Goal: Transaction & Acquisition: Download file/media

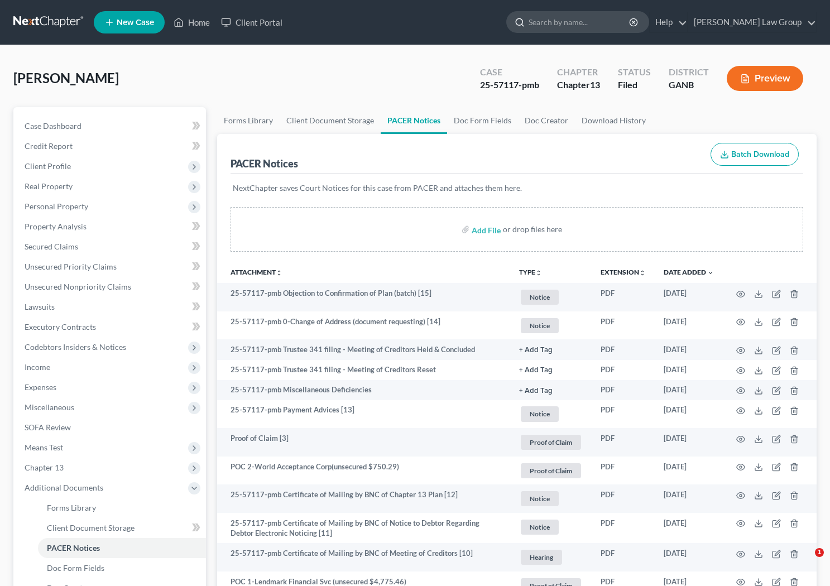
click at [585, 25] on input "search" at bounding box center [580, 22] width 102 height 21
type input "s"
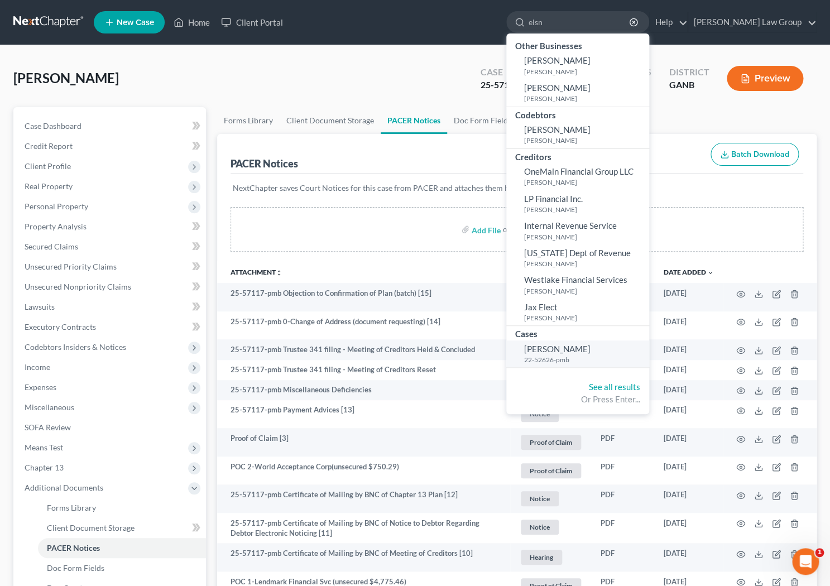
type input "elsn"
click at [591, 348] on span "[PERSON_NAME]" at bounding box center [557, 349] width 66 height 10
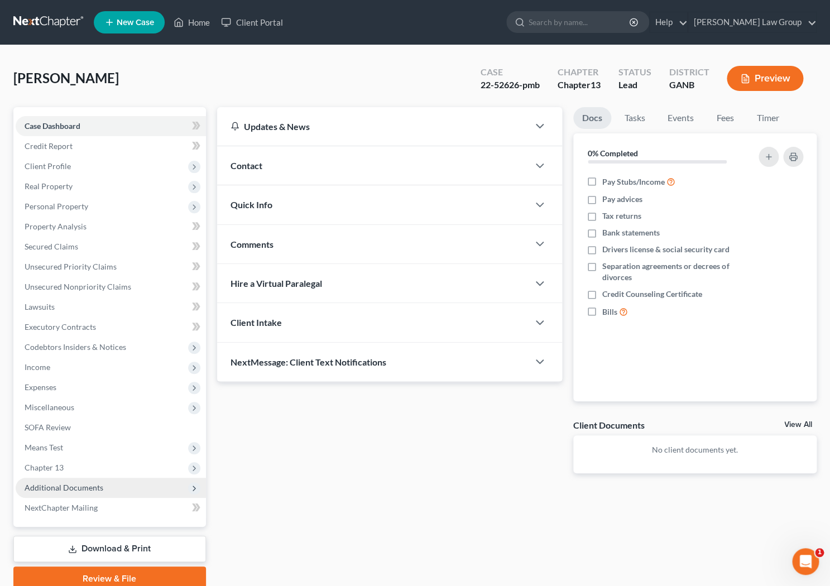
click at [55, 483] on span "Additional Documents" at bounding box center [64, 487] width 79 height 9
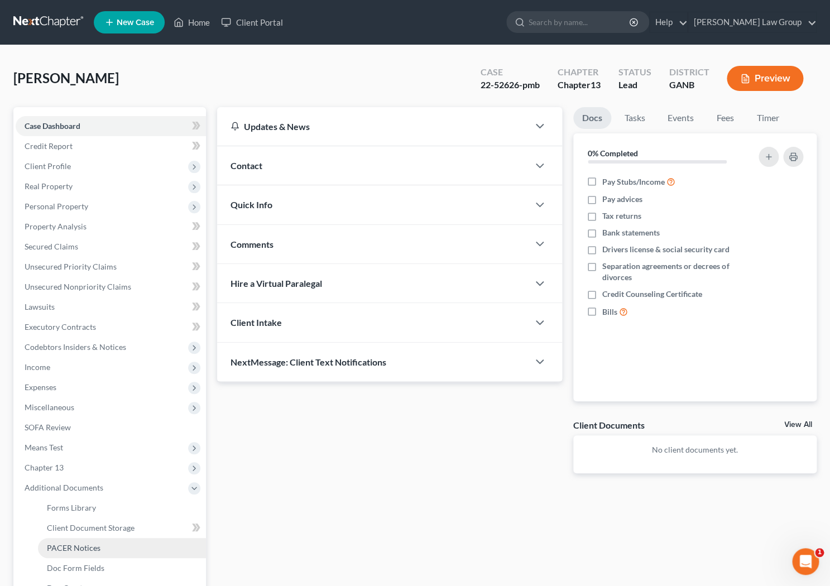
click at [80, 548] on span "PACER Notices" at bounding box center [74, 547] width 54 height 9
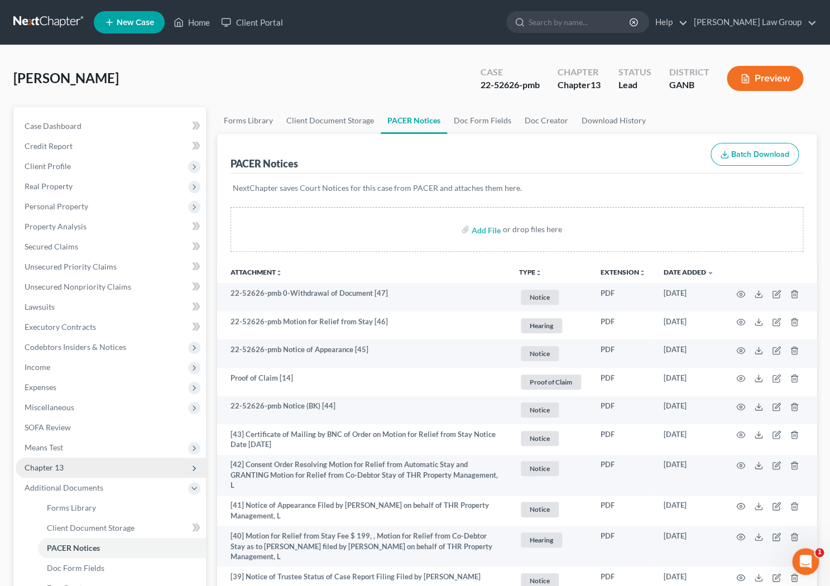
click at [87, 475] on span "Chapter 13" at bounding box center [111, 468] width 190 height 20
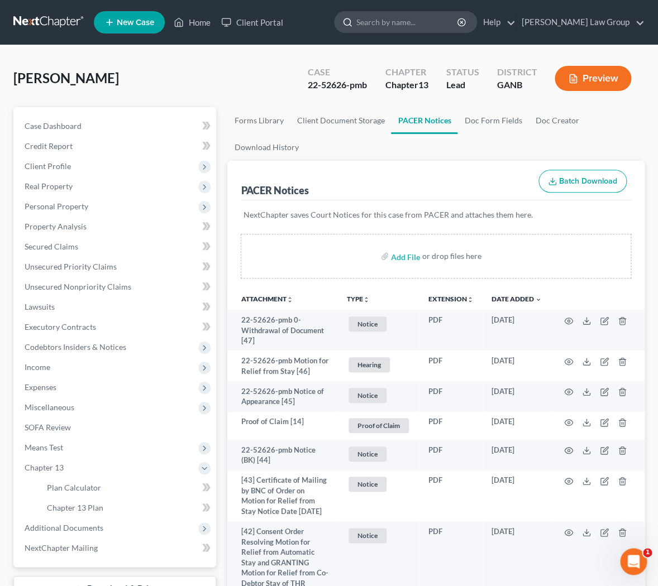
click at [432, 23] on input "search" at bounding box center [407, 22] width 102 height 21
type input "guest"
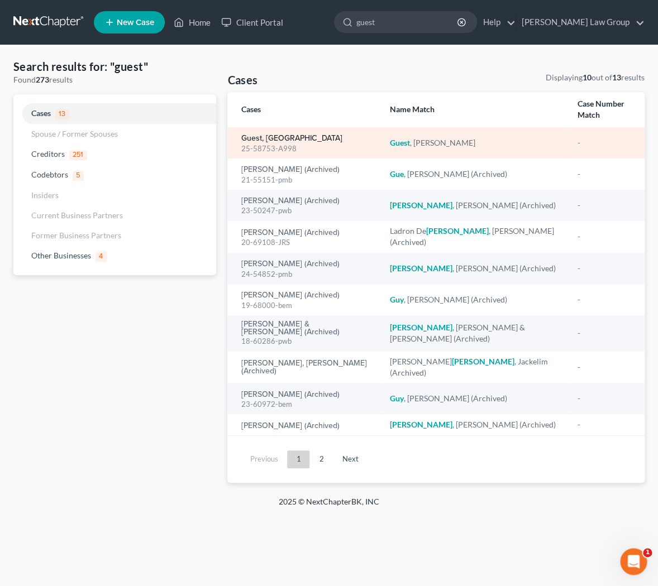
click at [274, 135] on link "Guest, [GEOGRAPHIC_DATA]" at bounding box center [291, 139] width 101 height 8
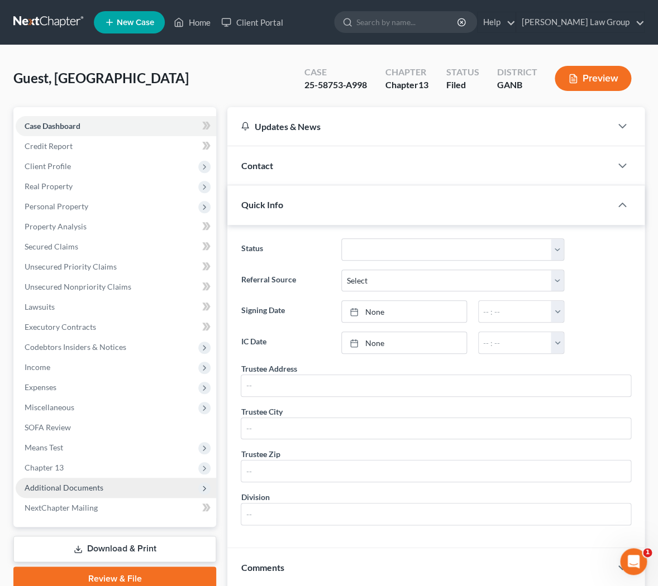
click at [84, 489] on span "Additional Documents" at bounding box center [64, 487] width 79 height 9
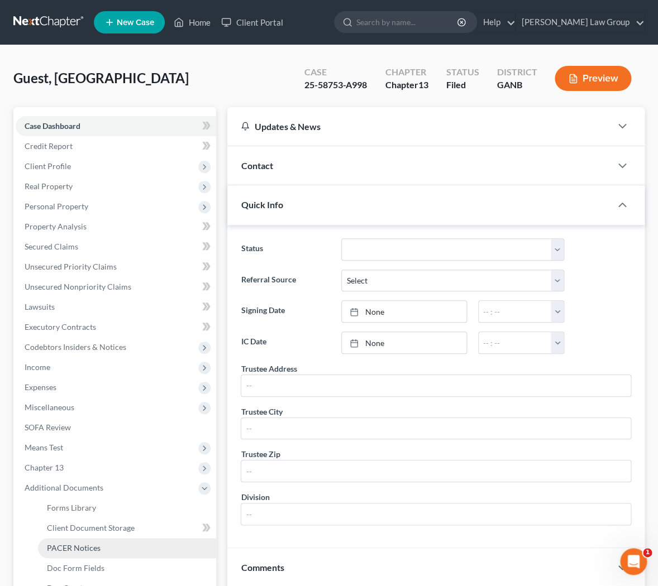
click at [77, 549] on span "PACER Notices" at bounding box center [74, 547] width 54 height 9
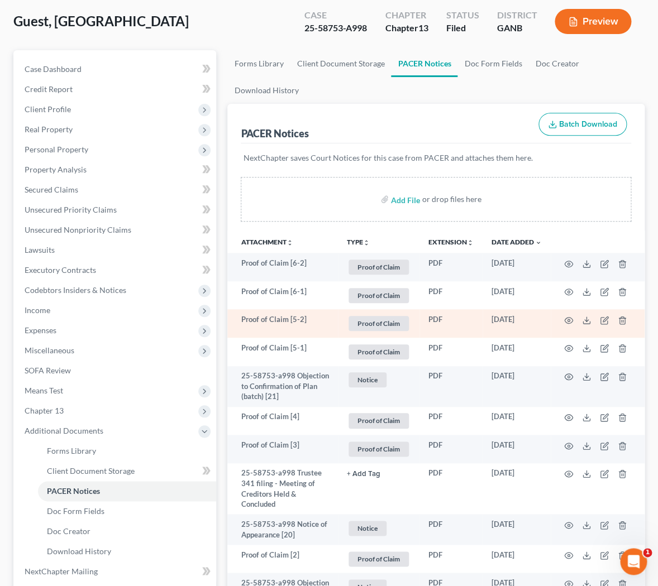
scroll to position [58, 0]
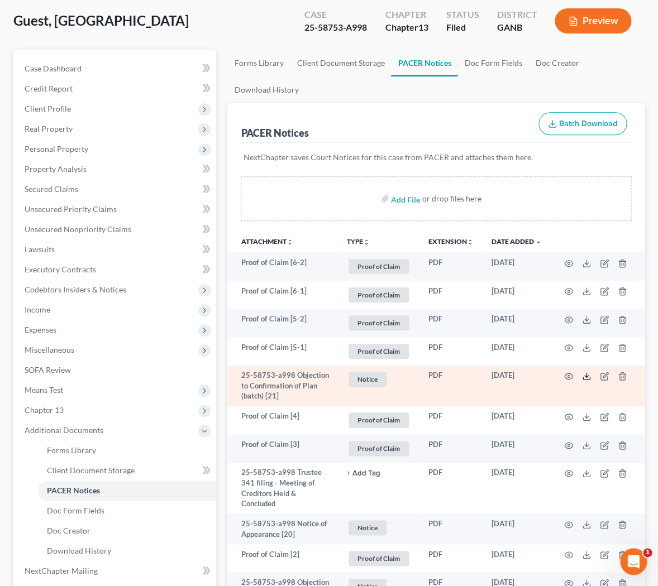
click at [584, 376] on icon at bounding box center [586, 376] width 9 height 9
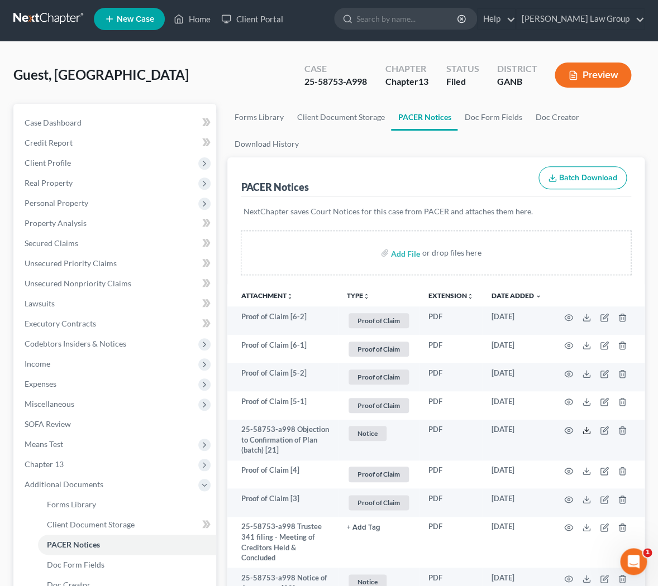
scroll to position [0, 0]
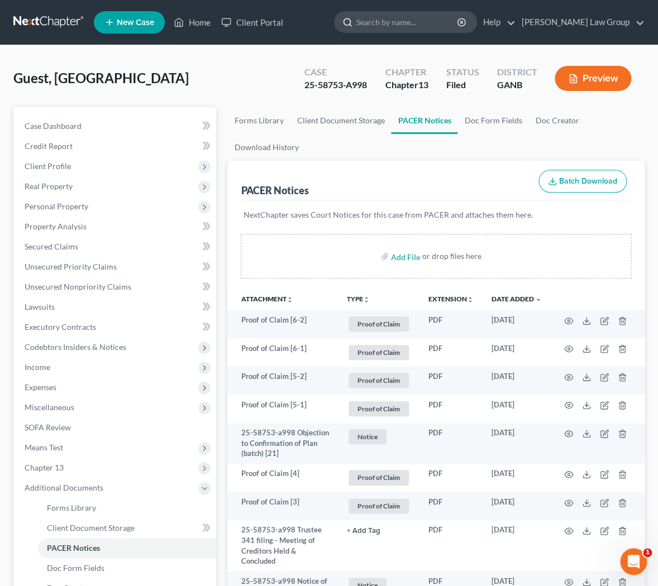
click at [446, 17] on input "search" at bounding box center [407, 22] width 102 height 21
